Goal: Use online tool/utility: Utilize a website feature to perform a specific function

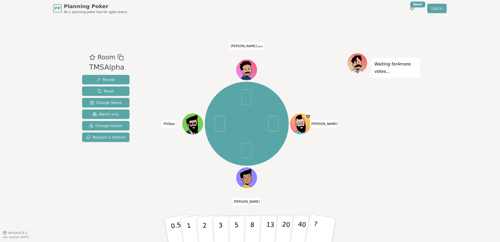
click at [246, 67] on icon at bounding box center [245, 66] width 21 height 10
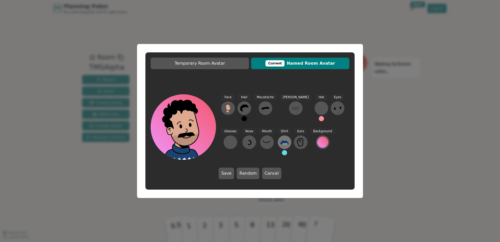
click at [278, 143] on button at bounding box center [285, 142] width 14 height 14
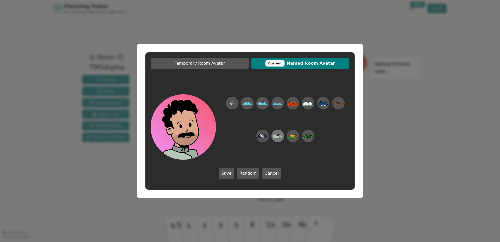
click at [278, 134] on icon at bounding box center [276, 135] width 3 height 2
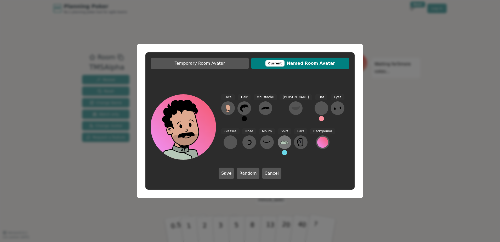
click at [280, 141] on icon at bounding box center [284, 142] width 8 height 8
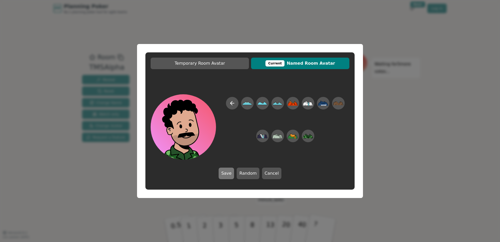
click at [231, 173] on button "Save" at bounding box center [226, 173] width 15 height 12
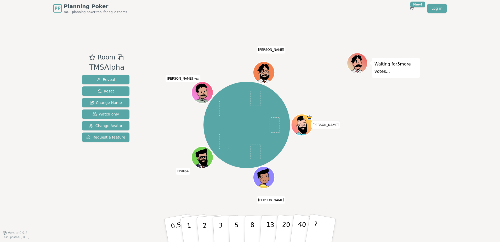
click at [204, 92] on icon at bounding box center [203, 94] width 6 height 9
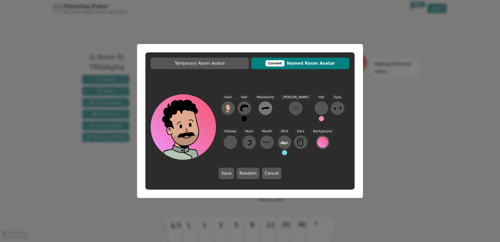
click at [265, 106] on icon at bounding box center [265, 108] width 8 height 8
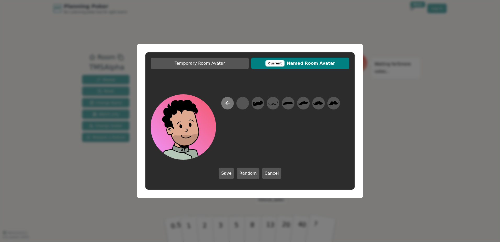
click at [224, 100] on icon at bounding box center [227, 103] width 6 height 6
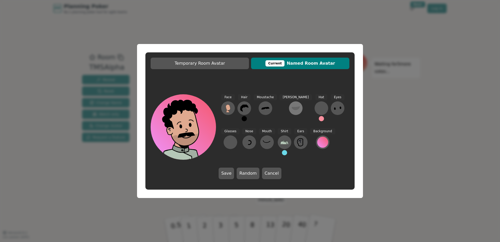
click at [289, 106] on button at bounding box center [296, 108] width 14 height 14
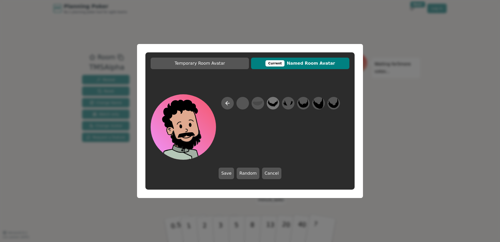
click at [273, 101] on icon at bounding box center [273, 103] width 10 height 12
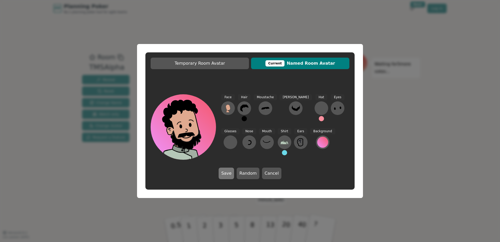
click at [227, 173] on button "Save" at bounding box center [226, 173] width 15 height 12
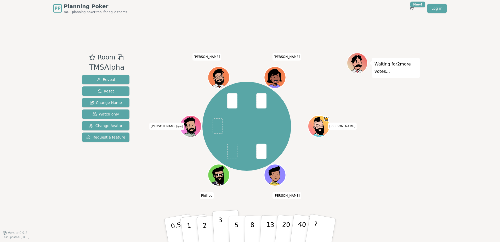
click at [221, 223] on p "3" at bounding box center [221, 230] width 6 height 29
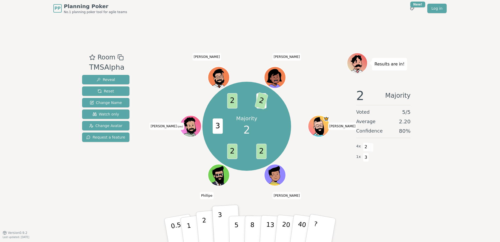
click at [208, 219] on button "2" at bounding box center [211, 230] width 30 height 42
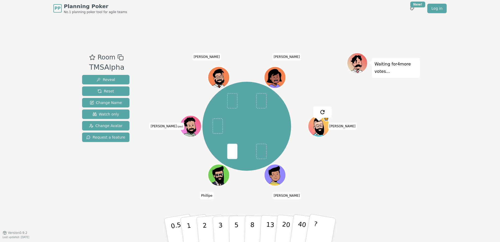
drag, startPoint x: 218, startPoint y: 229, endPoint x: 332, endPoint y: 191, distance: 120.4
click at [218, 229] on button "3" at bounding box center [227, 235] width 29 height 41
click at [357, 172] on div "Waiting for 3 more votes..." at bounding box center [383, 125] width 73 height 144
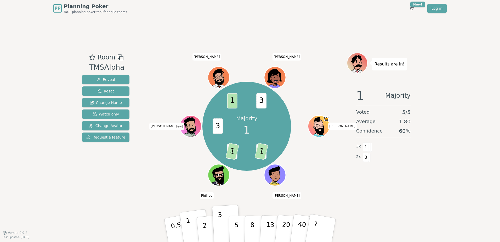
click at [192, 223] on button "1" at bounding box center [194, 230] width 31 height 42
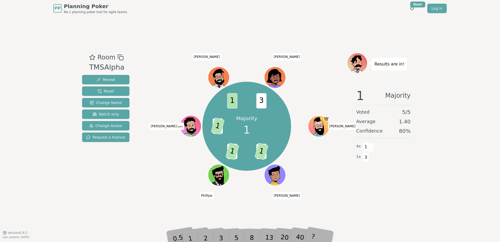
click at [364, 199] on div "Room TMSAlpha Reveal Reset Change Name Watch only Change Avatar Request a featu…" at bounding box center [250, 125] width 340 height 216
